Goal: Task Accomplishment & Management: Use online tool/utility

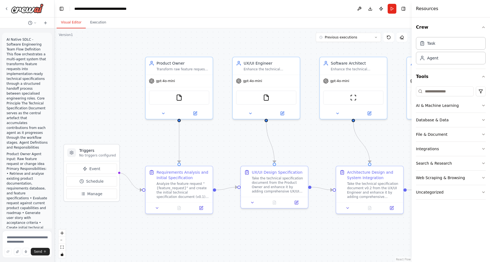
scroll to position [3169, 0]
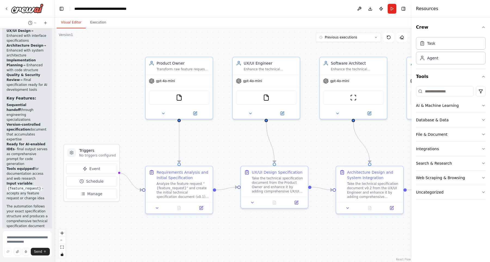
click at [220, 156] on div ".deletable-edge-delete-btn { width: 20px; height: 20px; border: 0px solid #ffff…" at bounding box center [232, 144] width 357 height 233
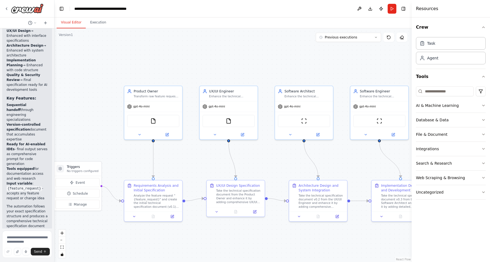
drag, startPoint x: 332, startPoint y: 151, endPoint x: 300, endPoint y: 166, distance: 34.8
click at [300, 166] on div ".deletable-edge-delete-btn { width: 20px; height: 20px; border: 0px solid #ffff…" at bounding box center [232, 144] width 357 height 233
click at [149, 110] on div "gpt-4o-mini" at bounding box center [153, 105] width 58 height 10
click at [158, 120] on div "FileReadTool" at bounding box center [153, 120] width 52 height 12
click at [158, 119] on div "FileReadTool" at bounding box center [153, 120] width 52 height 12
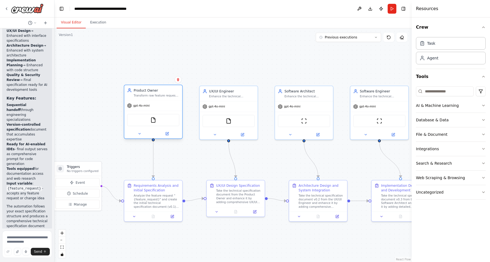
click at [158, 119] on div "FileReadTool" at bounding box center [153, 120] width 52 height 12
click at [153, 120] on img at bounding box center [154, 120] width 6 height 6
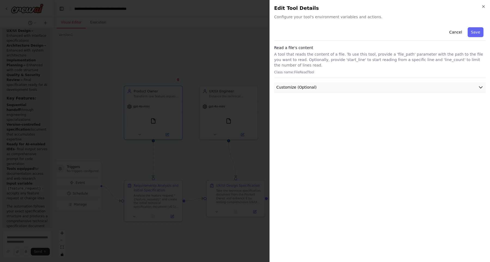
click at [360, 82] on button "Customize (Optional)" at bounding box center [380, 87] width 212 height 10
click at [316, 112] on div "Cancel Save Read a file's content A tool that reads the content of a file. To u…" at bounding box center [380, 141] width 212 height 232
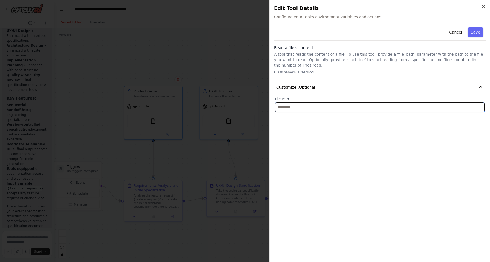
click at [320, 108] on input "text" at bounding box center [379, 107] width 209 height 10
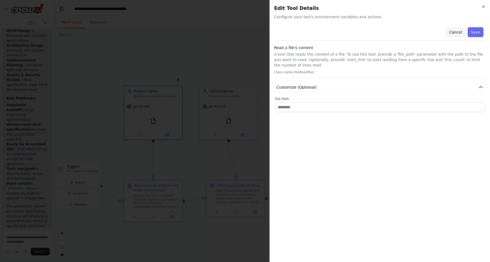
click at [451, 32] on button "Cancel" at bounding box center [455, 32] width 19 height 10
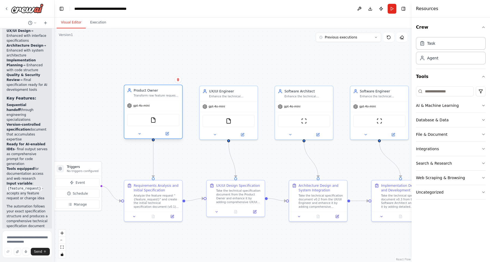
click at [167, 137] on div at bounding box center [153, 134] width 58 height 10
click at [168, 136] on button at bounding box center [167, 134] width 27 height 6
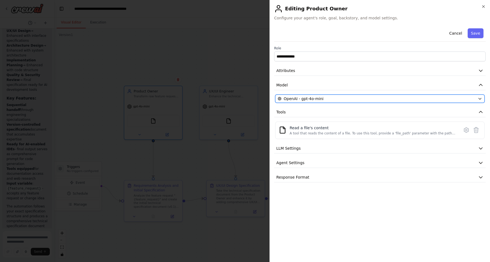
click at [382, 96] on button "OpenAI - gpt-4o-mini" at bounding box center [379, 98] width 209 height 8
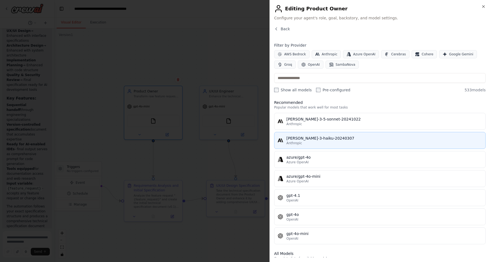
scroll to position [0, 0]
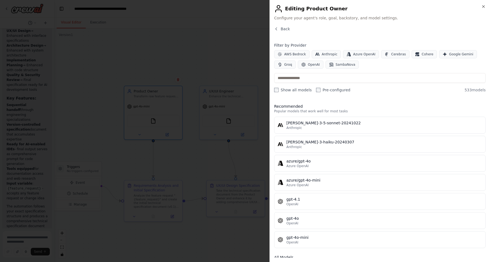
click at [334, 41] on div "Back Filter by Provider AWS Bedrock Anthropic Azure OpenAI Cerebras Cohere Goog…" at bounding box center [380, 141] width 212 height 231
click at [277, 29] on icon "button" at bounding box center [276, 29] width 4 height 4
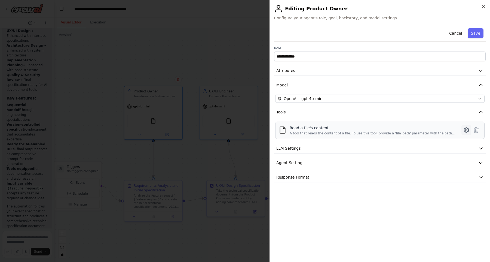
click at [464, 128] on icon at bounding box center [466, 129] width 5 height 5
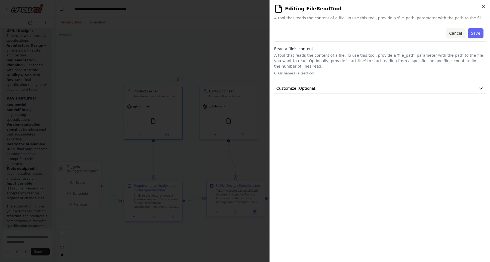
click at [455, 32] on button "Cancel" at bounding box center [455, 33] width 19 height 10
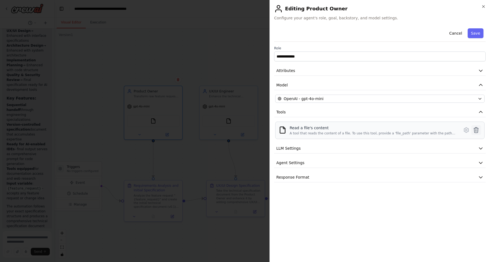
click at [478, 131] on icon at bounding box center [476, 130] width 7 height 7
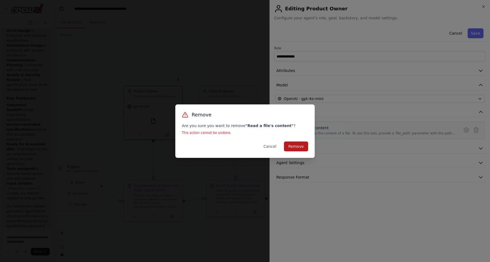
click at [296, 145] on button "Remove" at bounding box center [296, 146] width 24 height 10
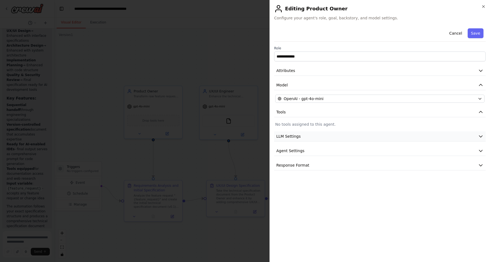
click at [320, 135] on button "LLM Settings" at bounding box center [380, 136] width 212 height 10
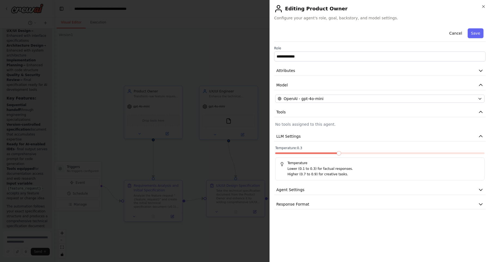
click at [337, 155] on span at bounding box center [339, 153] width 4 height 4
click at [356, 188] on button "Agent Settings" at bounding box center [380, 190] width 212 height 10
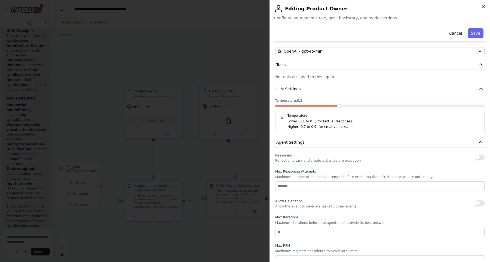
scroll to position [53, 0]
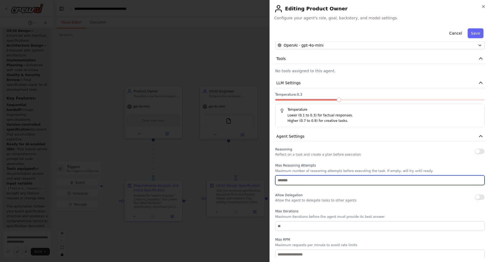
click at [363, 179] on input "number" at bounding box center [379, 180] width 209 height 10
type input "*"
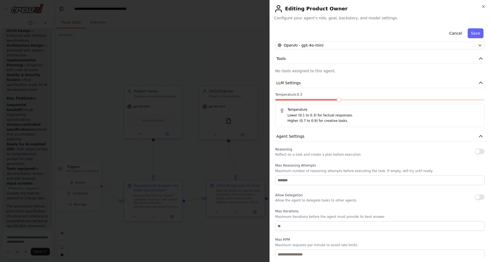
click at [335, 213] on div "Max Iterations Maximum iterations before the agent must provide its best answer" at bounding box center [379, 220] width 209 height 22
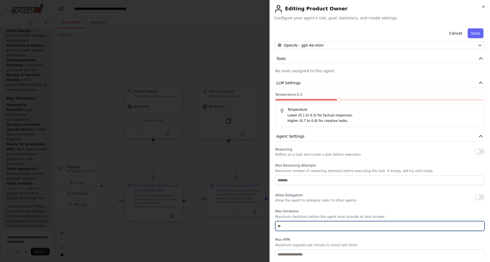
click at [308, 226] on input "number" at bounding box center [379, 226] width 209 height 10
drag, startPoint x: 307, startPoint y: 226, endPoint x: 298, endPoint y: 226, distance: 9.0
click at [298, 226] on input "number" at bounding box center [379, 226] width 209 height 10
type input "**"
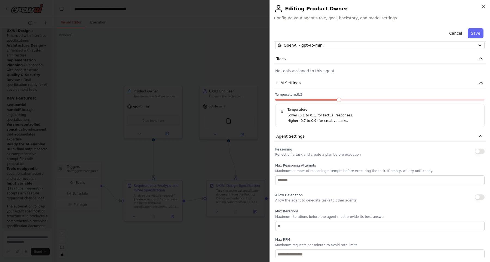
click at [341, 207] on div "Reasoning Reflect on a task and create a plan before execution Max Reasoning At…" at bounding box center [379, 217] width 209 height 142
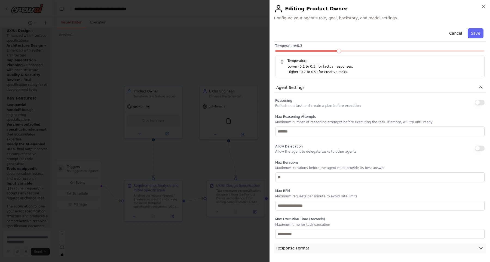
click at [320, 245] on button "Response Format" at bounding box center [380, 248] width 212 height 10
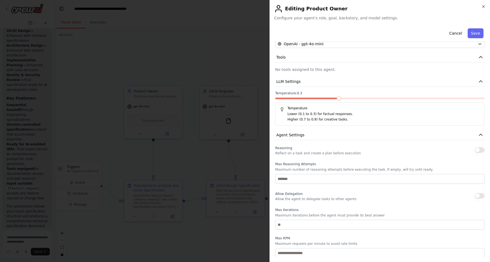
scroll to position [0, 0]
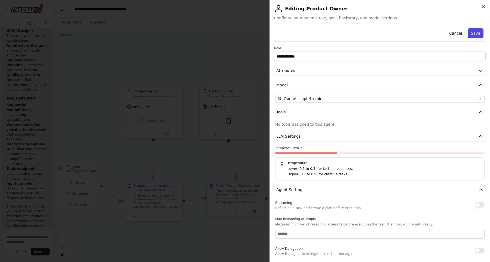
click at [478, 33] on button "Save" at bounding box center [476, 33] width 16 height 10
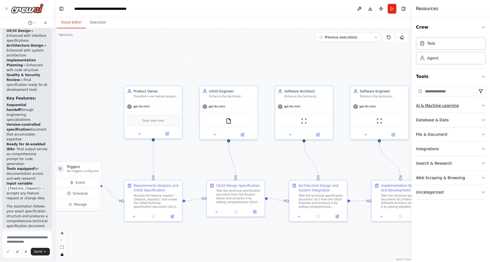
click at [454, 108] on button "AI & Machine Learning" at bounding box center [451, 105] width 70 height 14
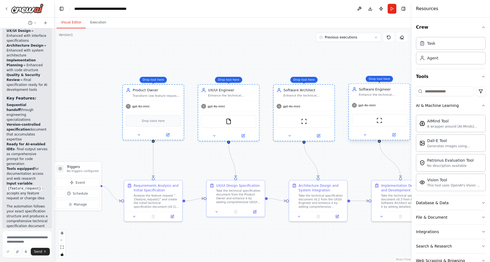
drag, startPoint x: 461, startPoint y: 129, endPoint x: 390, endPoint y: 114, distance: 73.3
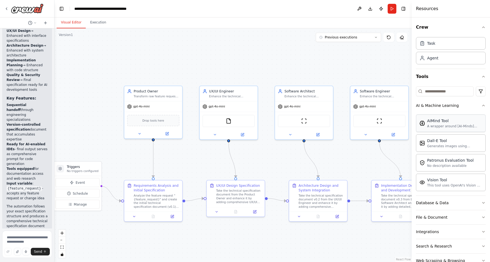
click at [440, 128] on div "A wrapper around [AI-Minds]([URL][DOMAIN_NAME]). Useful for when you need answe…" at bounding box center [454, 126] width 55 height 4
click at [154, 120] on img at bounding box center [154, 120] width 6 height 6
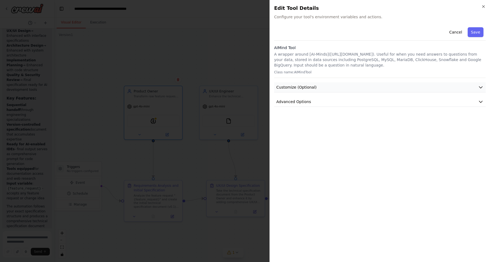
click at [357, 88] on button "Customize (Optional)" at bounding box center [380, 87] width 212 height 10
click at [330, 144] on button "Advanced Options" at bounding box center [380, 140] width 212 height 10
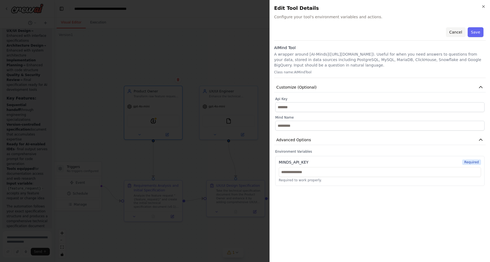
click at [453, 32] on button "Cancel" at bounding box center [455, 32] width 19 height 10
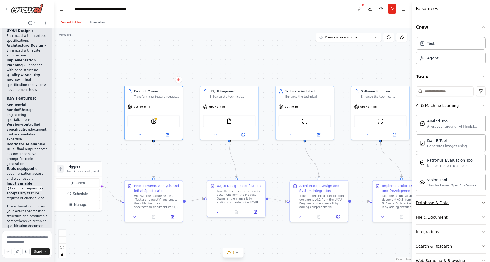
click at [424, 200] on div "Database & Data" at bounding box center [432, 202] width 33 height 5
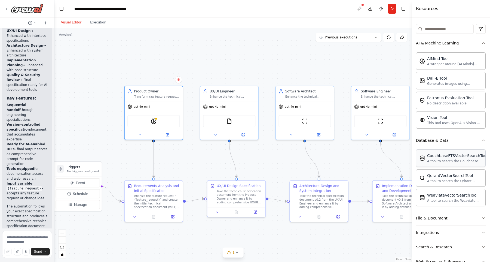
scroll to position [65, 0]
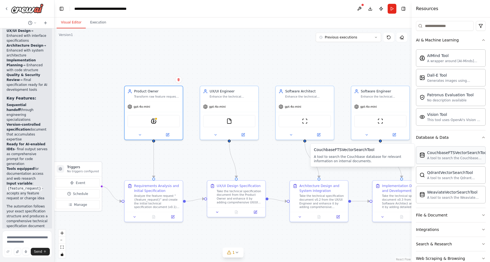
click at [453, 156] on div "A tool to search the Couchbase database for relevant information on internal do…" at bounding box center [457, 158] width 60 height 4
click at [237, 121] on img at bounding box center [234, 120] width 6 height 6
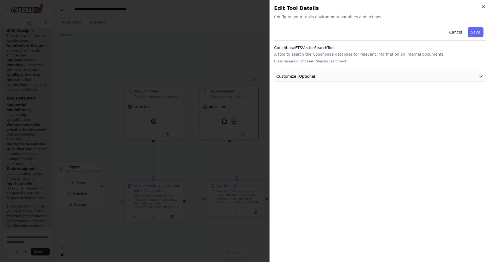
click at [384, 78] on button "Customize (Optional)" at bounding box center [380, 76] width 212 height 10
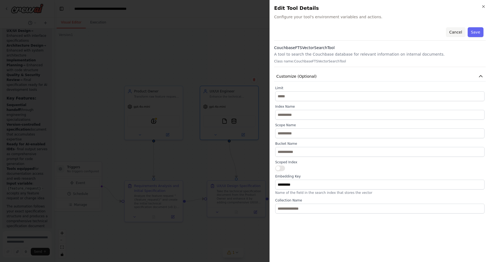
click at [457, 33] on button "Cancel" at bounding box center [455, 32] width 19 height 10
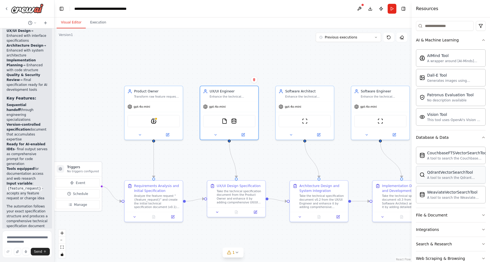
scroll to position [92, 0]
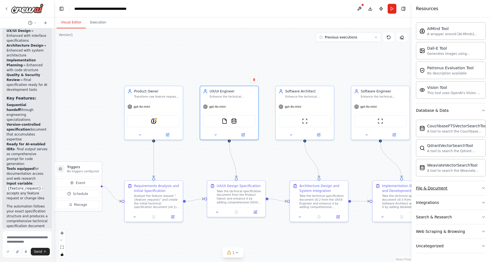
click at [443, 188] on div "File & Document" at bounding box center [432, 187] width 32 height 5
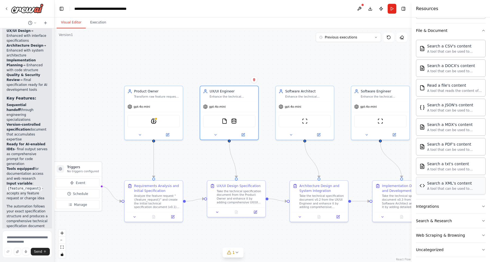
scroll to position [253, 0]
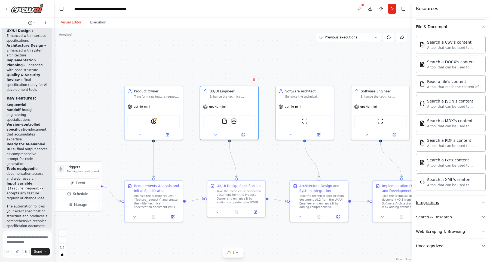
click at [443, 204] on button "Integrations" at bounding box center [451, 202] width 70 height 14
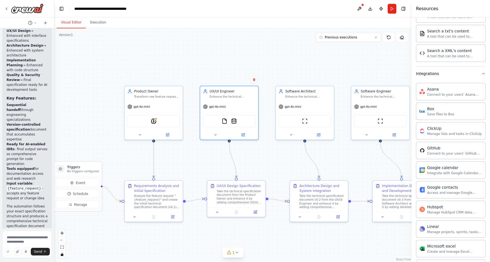
scroll to position [377, 0]
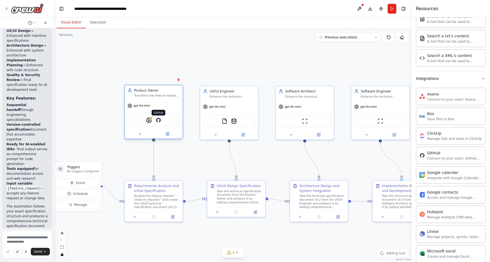
click at [158, 121] on img at bounding box center [158, 120] width 6 height 6
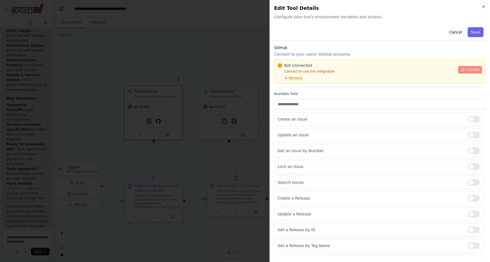
click at [468, 69] on span "Connect" at bounding box center [473, 70] width 14 height 4
click at [292, 79] on span "Recheck" at bounding box center [296, 78] width 14 height 4
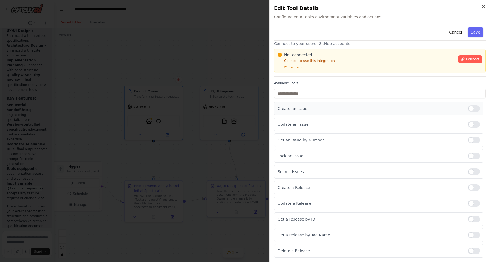
click at [471, 108] on div at bounding box center [474, 108] width 12 height 7
click at [472, 124] on div at bounding box center [474, 124] width 12 height 7
click at [473, 139] on div at bounding box center [474, 140] width 12 height 7
click at [473, 170] on div at bounding box center [474, 171] width 12 height 7
click at [475, 32] on button "Save" at bounding box center [476, 32] width 16 height 10
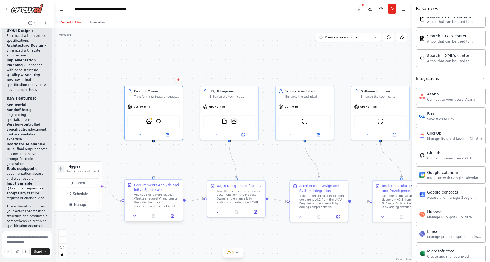
click at [150, 203] on div "Analyze the feature request "{feature_request}" and create the initial technica…" at bounding box center [157, 200] width 46 height 15
click at [173, 216] on icon at bounding box center [173, 215] width 2 height 2
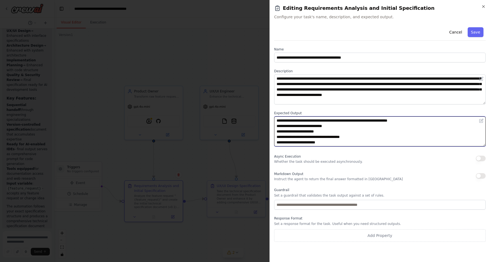
click at [334, 136] on textarea "**********" at bounding box center [380, 131] width 212 height 30
click at [336, 143] on textarea "**********" at bounding box center [380, 131] width 212 height 30
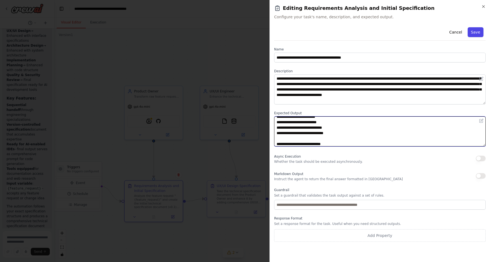
type textarea "**********"
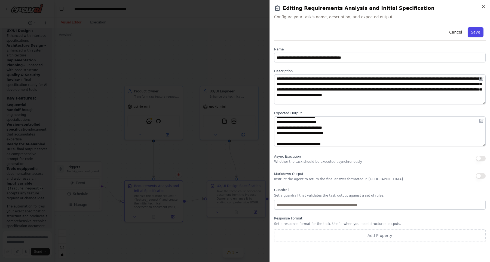
click at [478, 34] on button "Save" at bounding box center [476, 32] width 16 height 10
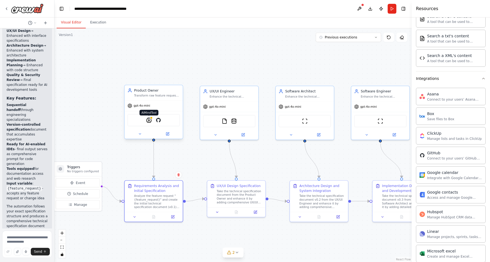
click at [150, 121] on img at bounding box center [149, 120] width 6 height 6
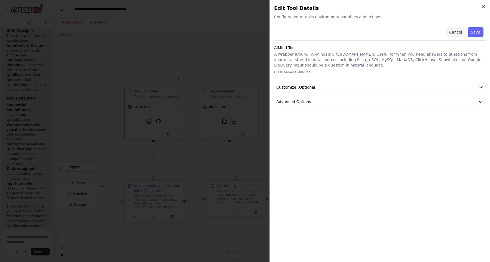
click at [454, 32] on button "Cancel" at bounding box center [455, 32] width 19 height 10
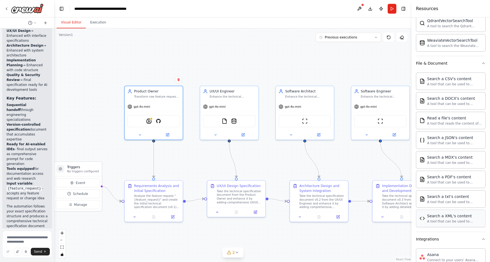
scroll to position [0, 0]
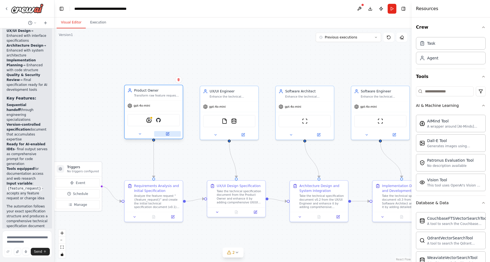
click at [165, 134] on button at bounding box center [167, 134] width 27 height 6
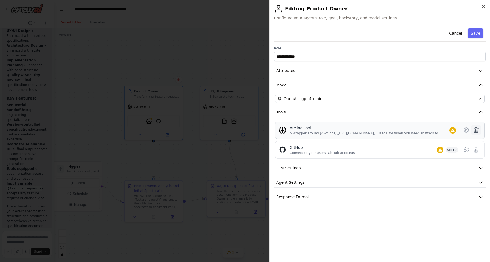
click at [476, 130] on icon at bounding box center [476, 130] width 7 height 7
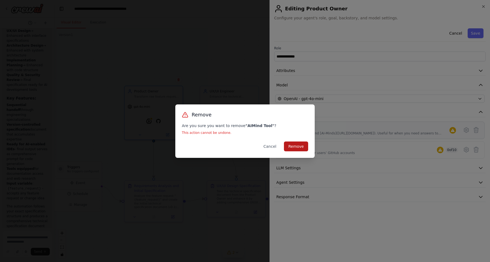
click at [299, 145] on button "Remove" at bounding box center [296, 146] width 24 height 10
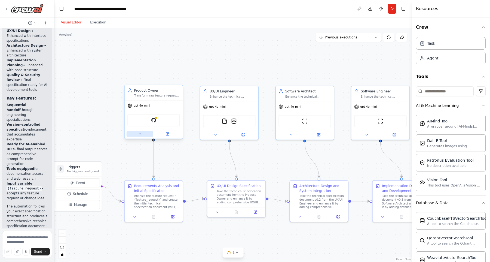
click at [140, 134] on icon at bounding box center [140, 134] width 4 height 4
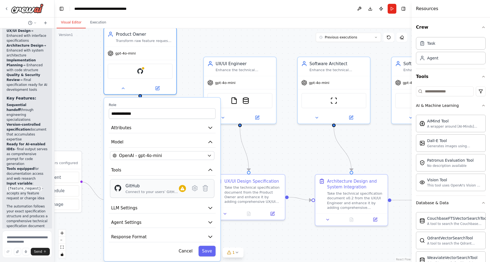
drag, startPoint x: 194, startPoint y: 217, endPoint x: 189, endPoint y: 187, distance: 30.3
click at [189, 187] on div "GitHub Connect to your users’ GitHub accounts" at bounding box center [162, 188] width 97 height 11
click at [161, 225] on button "Agent Settings" at bounding box center [162, 222] width 107 height 11
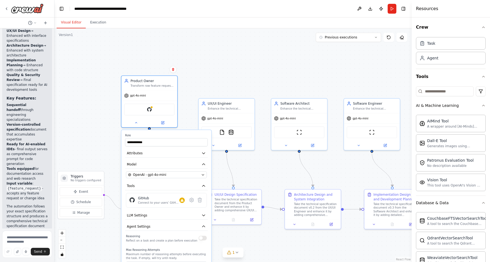
click at [201, 239] on button "button" at bounding box center [203, 237] width 8 height 5
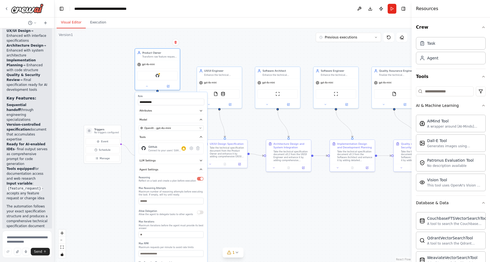
drag, startPoint x: 222, startPoint y: 243, endPoint x: 221, endPoint y: 181, distance: 62.6
click at [221, 181] on div ".deletable-edge-delete-btn { width: 20px; height: 20px; border: 0px solid #ffff…" at bounding box center [232, 144] width 357 height 233
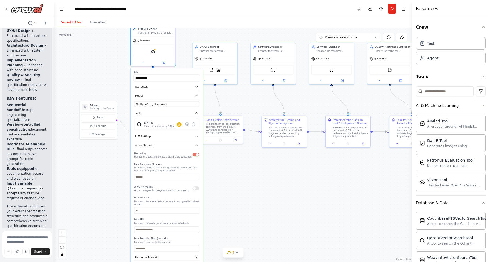
drag, startPoint x: 227, startPoint y: 207, endPoint x: 223, endPoint y: 186, distance: 21.5
click at [223, 186] on div ".deletable-edge-delete-btn { width: 20px; height: 20px; border: 0px solid #ffff…" at bounding box center [232, 144] width 357 height 233
click at [195, 135] on icon "button" at bounding box center [197, 136] width 4 height 4
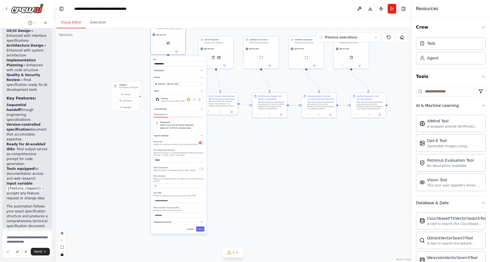
drag, startPoint x: 235, startPoint y: 206, endPoint x: 232, endPoint y: 163, distance: 43.4
click at [232, 163] on div ".deletable-edge-delete-btn { width: 20px; height: 20px; border: 0px solid #ffff…" at bounding box center [232, 144] width 357 height 233
click at [201, 228] on button "Save" at bounding box center [200, 228] width 8 height 5
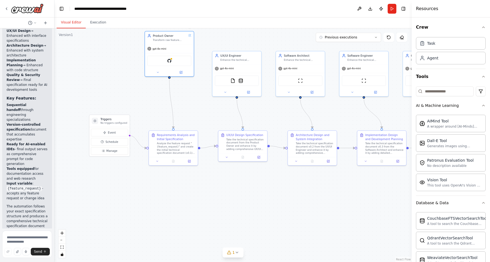
drag, startPoint x: 200, startPoint y: 119, endPoint x: 198, endPoint y: 183, distance: 64.5
click at [198, 183] on div ".deletable-edge-delete-btn { width: 20px; height: 20px; border: 0px solid #ffff…" at bounding box center [232, 144] width 357 height 233
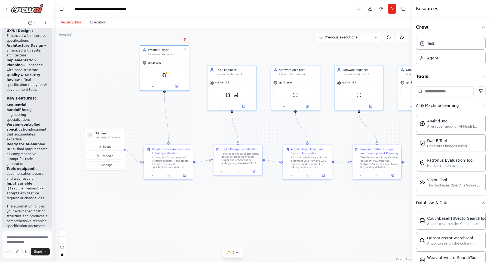
drag, startPoint x: 210, startPoint y: 108, endPoint x: 204, endPoint y: 126, distance: 18.3
click at [204, 126] on div ".deletable-edge-delete-btn { width: 20px; height: 20px; border: 0px solid #ffff…" at bounding box center [232, 144] width 357 height 233
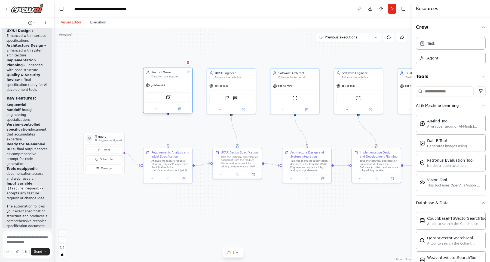
drag, startPoint x: 176, startPoint y: 64, endPoint x: 181, endPoint y: 84, distance: 20.9
click at [181, 84] on div "gpt-4o-mini" at bounding box center [167, 85] width 49 height 9
click at [226, 99] on img at bounding box center [227, 97] width 5 height 5
click at [483, 105] on icon "button" at bounding box center [483, 105] width 4 height 4
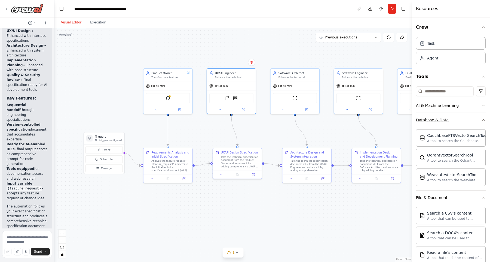
click at [480, 118] on button "Database & Data" at bounding box center [451, 120] width 70 height 14
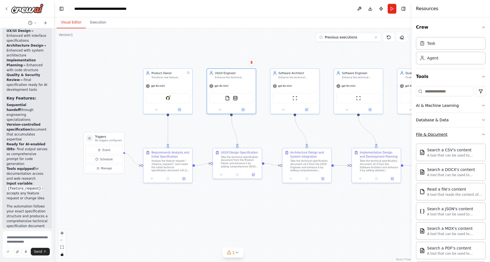
click at [482, 135] on icon "button" at bounding box center [483, 134] width 4 height 4
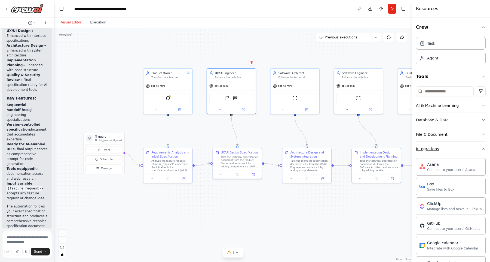
click at [480, 149] on button "Integrations" at bounding box center [451, 149] width 70 height 14
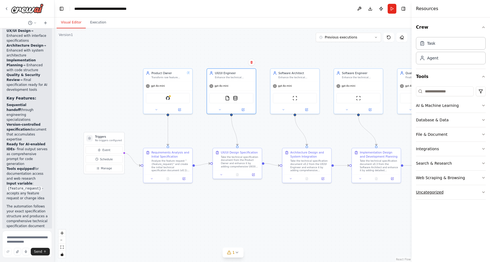
click at [459, 192] on button "Uncategorized" at bounding box center [451, 192] width 70 height 14
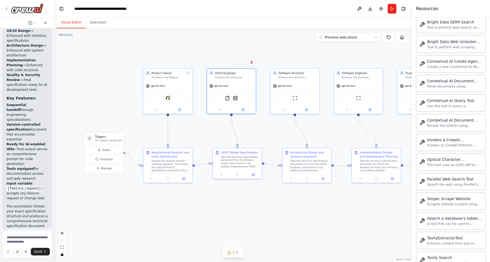
scroll to position [225, 0]
drag, startPoint x: 458, startPoint y: 105, endPoint x: 416, endPoint y: 53, distance: 66.0
click at [171, 98] on img at bounding box center [171, 97] width 5 height 5
click at [178, 107] on icon at bounding box center [179, 108] width 3 height 3
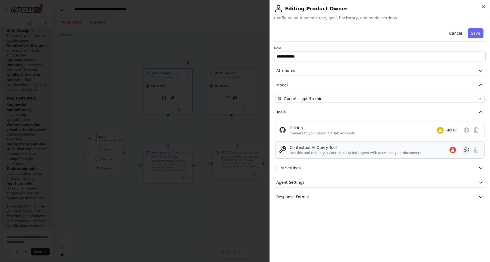
click at [466, 150] on icon at bounding box center [466, 149] width 7 height 7
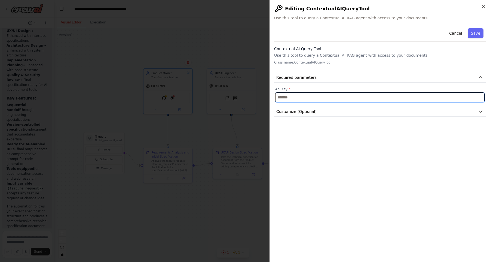
click at [333, 96] on input "text" at bounding box center [379, 97] width 209 height 10
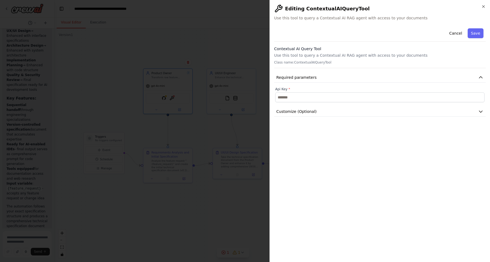
click at [308, 117] on div "**********" at bounding box center [380, 141] width 212 height 231
click at [315, 112] on button "Customize (Optional)" at bounding box center [380, 111] width 212 height 10
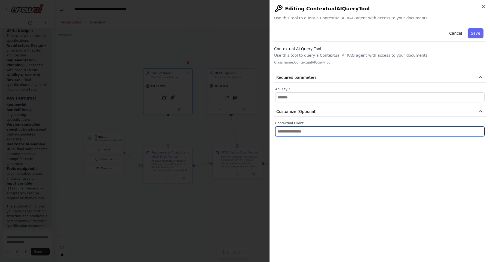
click at [300, 133] on input "text" at bounding box center [379, 131] width 209 height 10
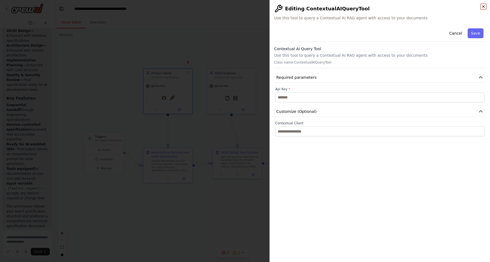
click at [482, 6] on icon "button" at bounding box center [483, 6] width 4 height 4
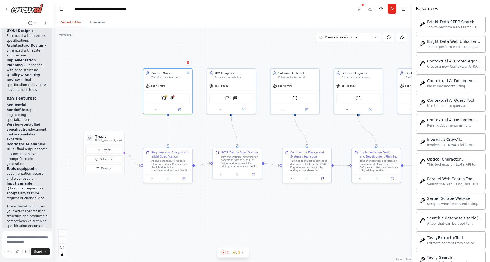
click at [273, 137] on div ".deletable-edge-delete-btn { width: 20px; height: 20px; border: 0px solid #ffff…" at bounding box center [232, 144] width 357 height 233
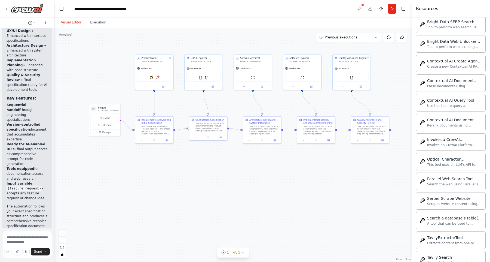
drag, startPoint x: 274, startPoint y: 137, endPoint x: 237, endPoint y: 109, distance: 46.8
click at [237, 109] on div ".deletable-edge-delete-btn { width: 20px; height: 20px; border: 0px solid #ffff…" at bounding box center [232, 144] width 357 height 233
click at [370, 126] on div "Take the technical specification document v0.4 from the Software Engineer and f…" at bounding box center [372, 130] width 30 height 10
click at [220, 138] on button at bounding box center [220, 137] width 11 height 4
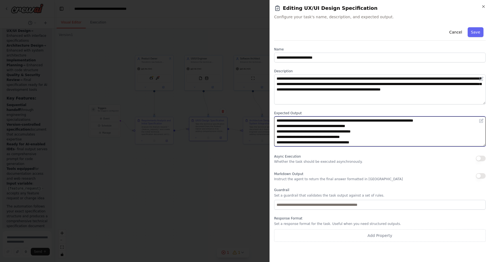
click at [386, 136] on textarea "**********" at bounding box center [380, 131] width 212 height 30
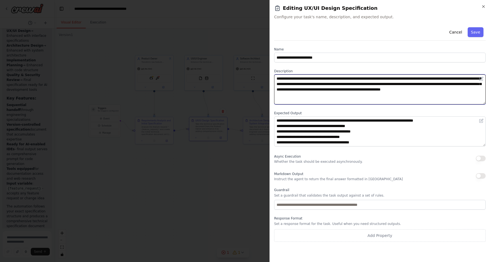
click at [388, 84] on textarea "**********" at bounding box center [380, 89] width 212 height 30
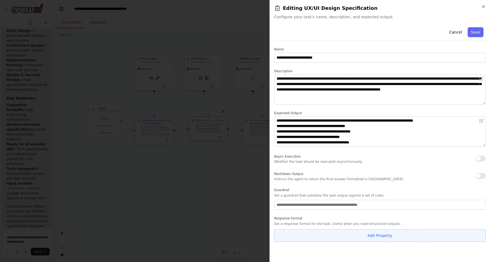
click at [317, 234] on button "Add Property" at bounding box center [380, 235] width 212 height 13
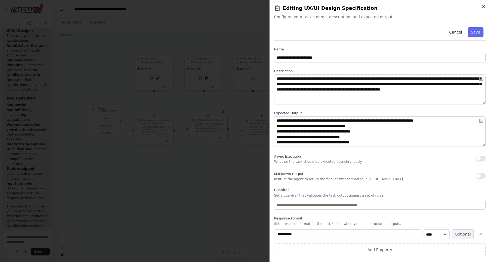
click at [456, 232] on button "Optional" at bounding box center [463, 234] width 22 height 10
click at [462, 233] on button "Required" at bounding box center [463, 234] width 22 height 10
click at [479, 232] on icon "button" at bounding box center [481, 234] width 4 height 4
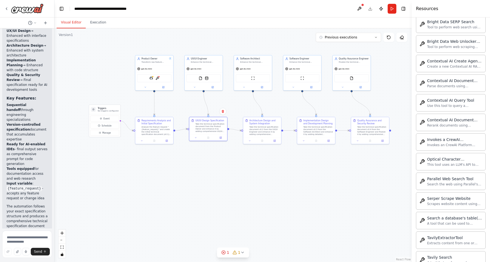
click at [243, 185] on div ".deletable-edge-delete-btn { width: 20px; height: 20px; border: 0px solid #ffff…" at bounding box center [232, 144] width 357 height 233
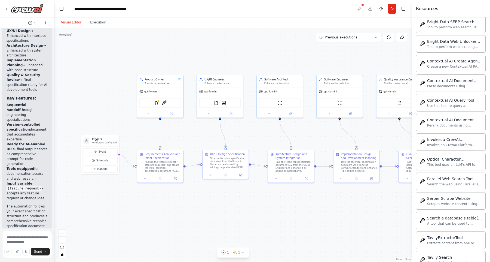
drag, startPoint x: 236, startPoint y: 174, endPoint x: 261, endPoint y: 222, distance: 53.7
click at [261, 222] on div ".deletable-edge-delete-btn { width: 20px; height: 20px; border: 0px solid #ffff…" at bounding box center [232, 144] width 357 height 233
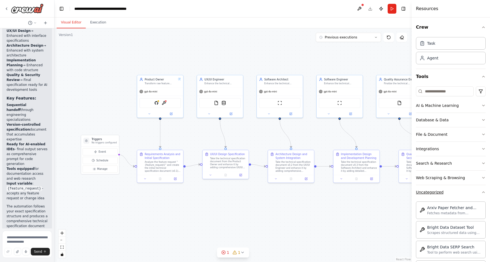
click at [443, 192] on button "Uncategorized" at bounding box center [451, 192] width 70 height 14
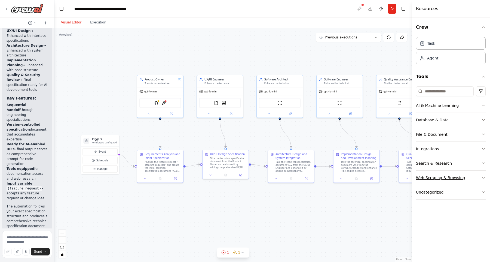
click at [439, 176] on div "Web Scraping & Browsing" at bounding box center [440, 177] width 49 height 5
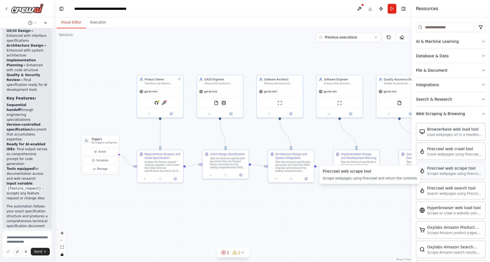
scroll to position [65, 0]
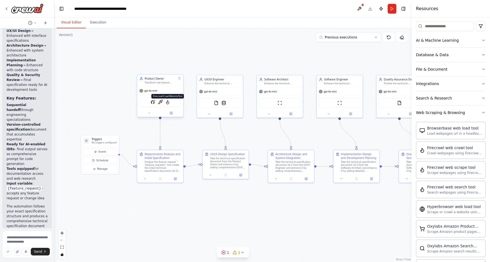
click at [167, 102] on img at bounding box center [168, 102] width 4 height 4
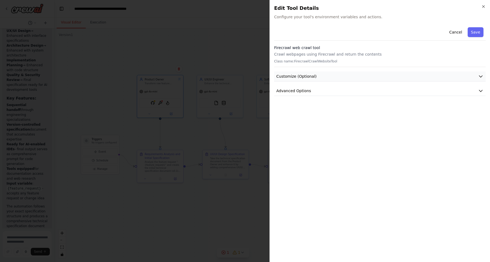
click at [475, 77] on button "Customize (Optional)" at bounding box center [380, 76] width 212 height 10
click at [441, 110] on button "Advanced Options" at bounding box center [380, 110] width 212 height 10
click at [454, 33] on button "Cancel" at bounding box center [455, 32] width 19 height 10
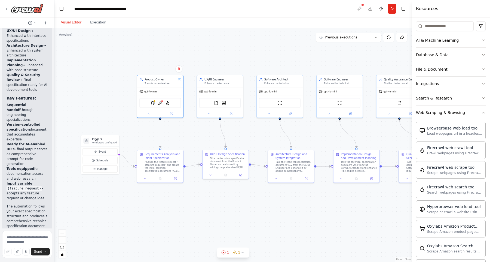
click at [325, 130] on div ".deletable-edge-delete-btn { width: 20px; height: 20px; border: 0px solid #ffff…" at bounding box center [232, 144] width 357 height 233
click at [483, 111] on icon "button" at bounding box center [483, 112] width 4 height 4
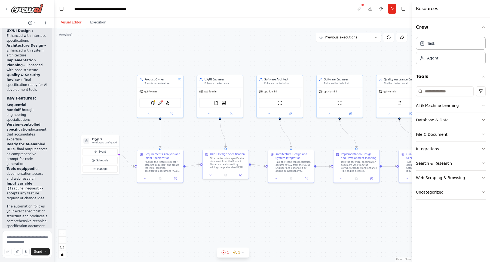
click at [479, 162] on button "Search & Research" at bounding box center [451, 163] width 70 height 14
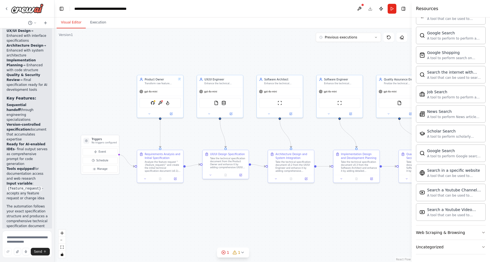
scroll to position [225, 0]
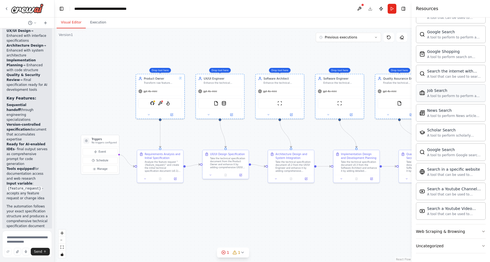
drag, startPoint x: 444, startPoint y: 96, endPoint x: 385, endPoint y: 89, distance: 58.9
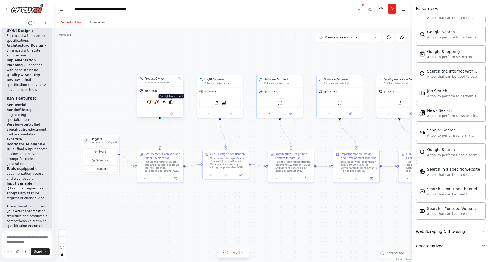
click at [170, 104] on img at bounding box center [171, 102] width 4 height 4
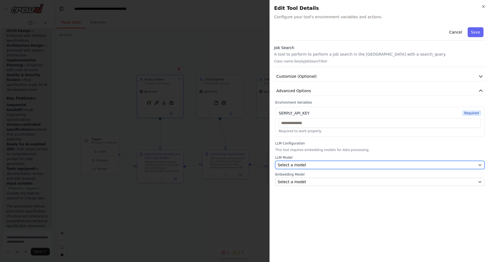
click at [300, 163] on span "Select a model" at bounding box center [292, 164] width 28 height 5
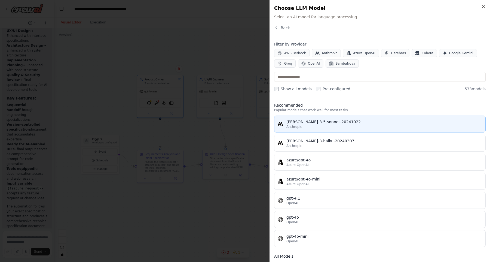
click at [321, 125] on div "Anthropic" at bounding box center [384, 126] width 196 height 4
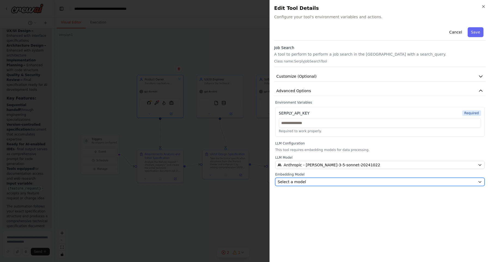
click at [313, 185] on button "Select a model" at bounding box center [379, 181] width 209 height 8
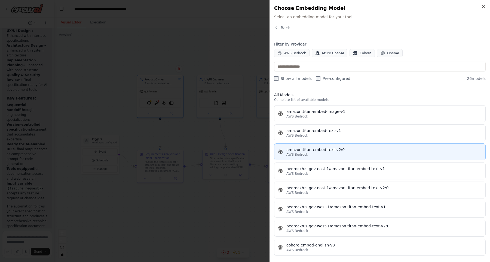
click at [327, 151] on div "amazon.titan-embed-text-v2:0" at bounding box center [384, 149] width 196 height 5
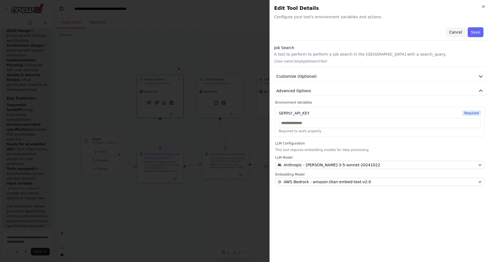
click at [455, 34] on button "Cancel" at bounding box center [455, 32] width 19 height 10
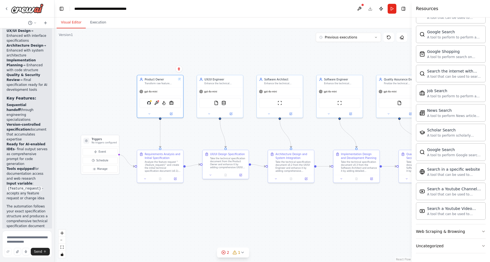
click at [275, 63] on div ".deletable-edge-delete-btn { width: 20px; height: 20px; border: 0px solid #ffff…" at bounding box center [232, 144] width 357 height 233
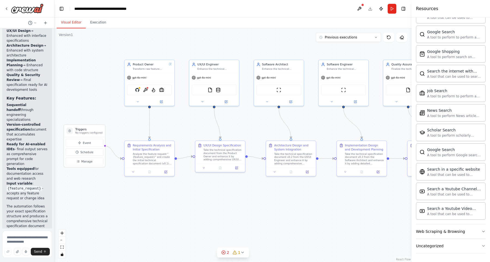
drag, startPoint x: 269, startPoint y: 179, endPoint x: 209, endPoint y: 202, distance: 64.9
click at [209, 202] on div ".deletable-edge-delete-btn { width: 20px; height: 20px; border: 0px solid #ffff…" at bounding box center [232, 144] width 357 height 233
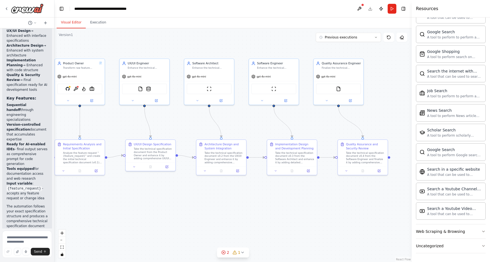
drag, startPoint x: 281, startPoint y: 204, endPoint x: 213, endPoint y: 204, distance: 68.1
click at [213, 203] on div ".deletable-edge-delete-btn { width: 20px; height: 20px; border: 0px solid #ffff…" at bounding box center [232, 144] width 357 height 233
